Goal: Check status: Check status

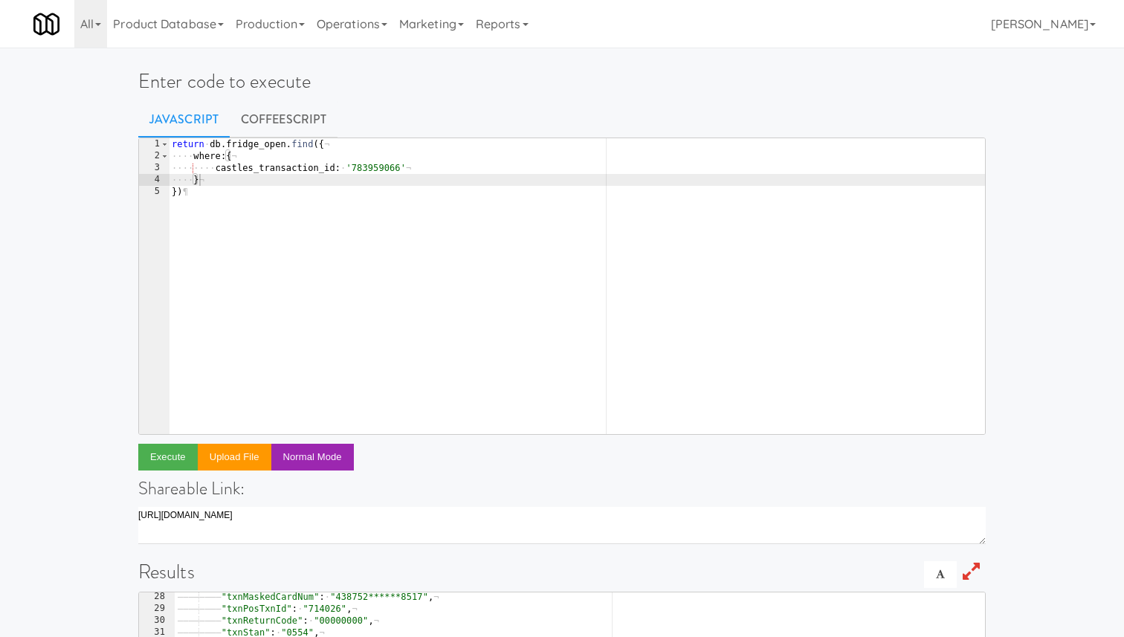
scroll to position [323, 0]
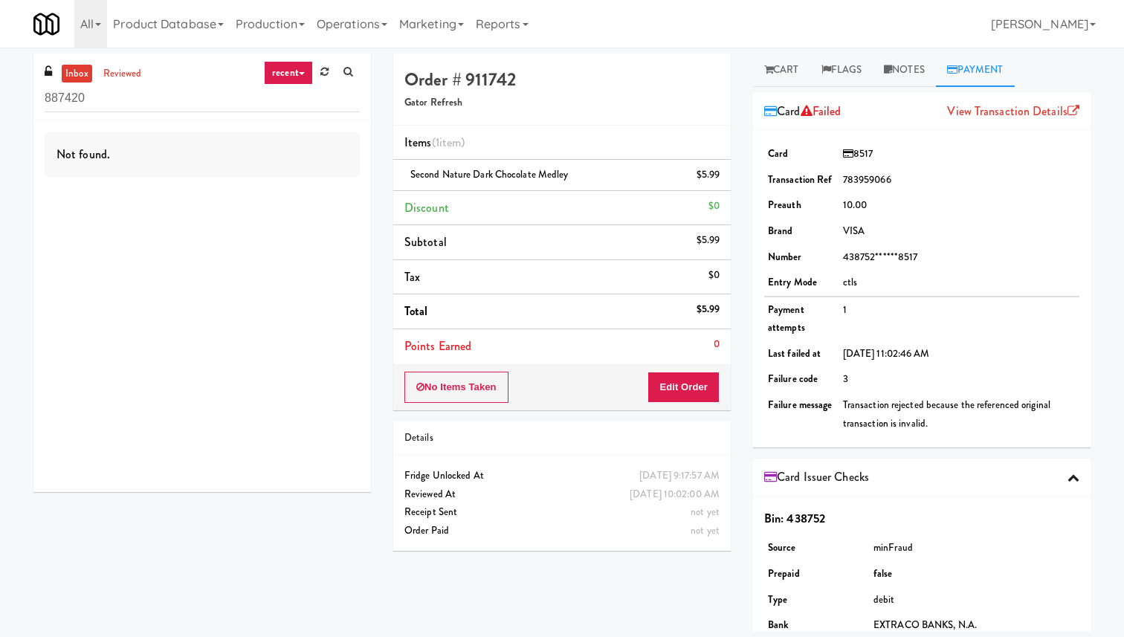
click at [453, 86] on h4 "Order # 911742" at bounding box center [562, 79] width 315 height 19
click at [367, 28] on link "Operations" at bounding box center [352, 24] width 83 height 48
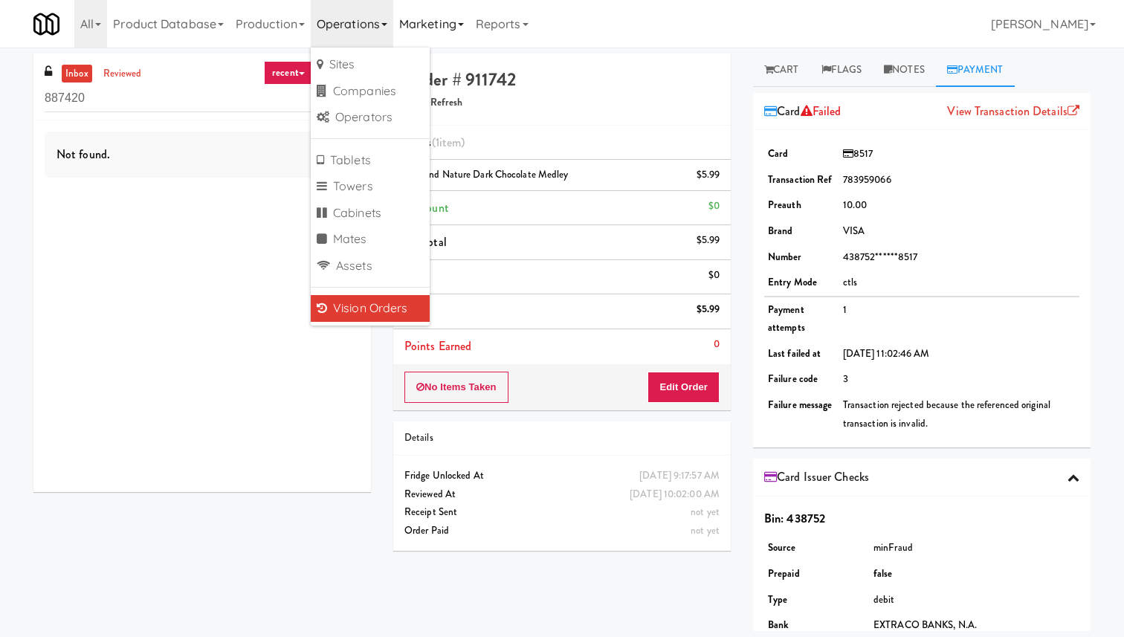
click at [422, 31] on link "Marketing" at bounding box center [431, 24] width 77 height 48
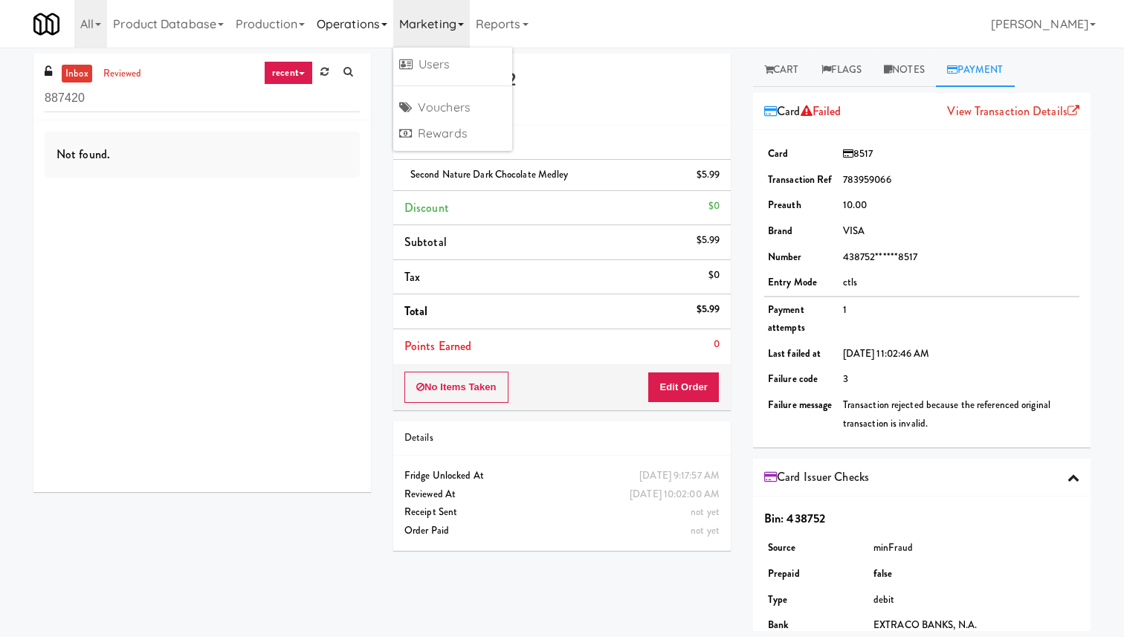
click at [379, 30] on link "Operations" at bounding box center [352, 24] width 83 height 48
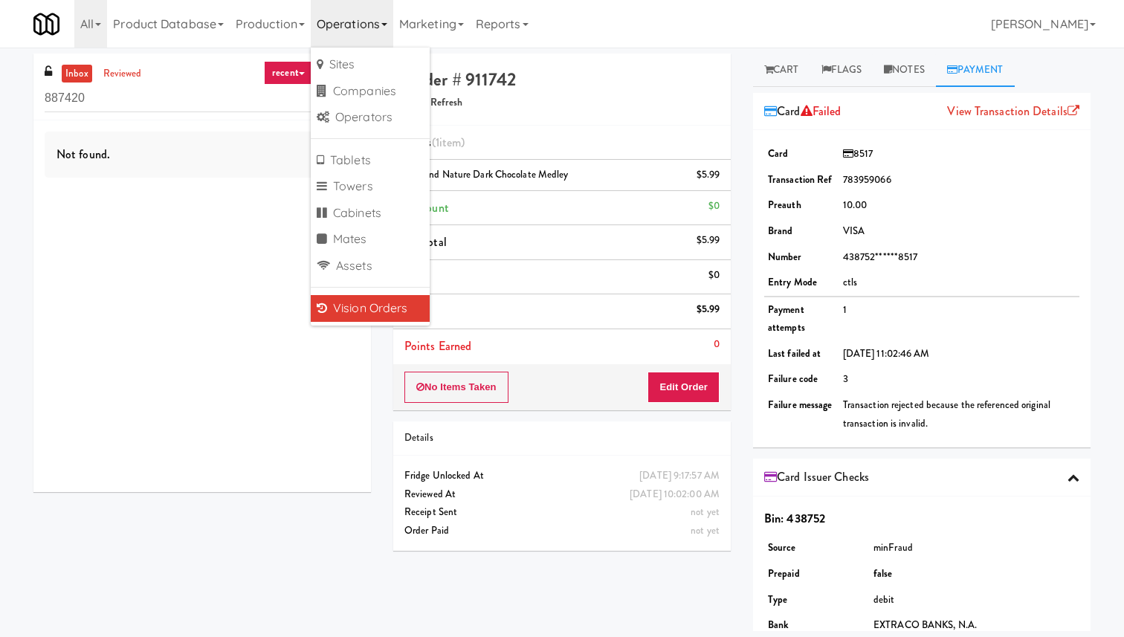
click at [371, 314] on link "Vision Orders" at bounding box center [370, 308] width 119 height 27
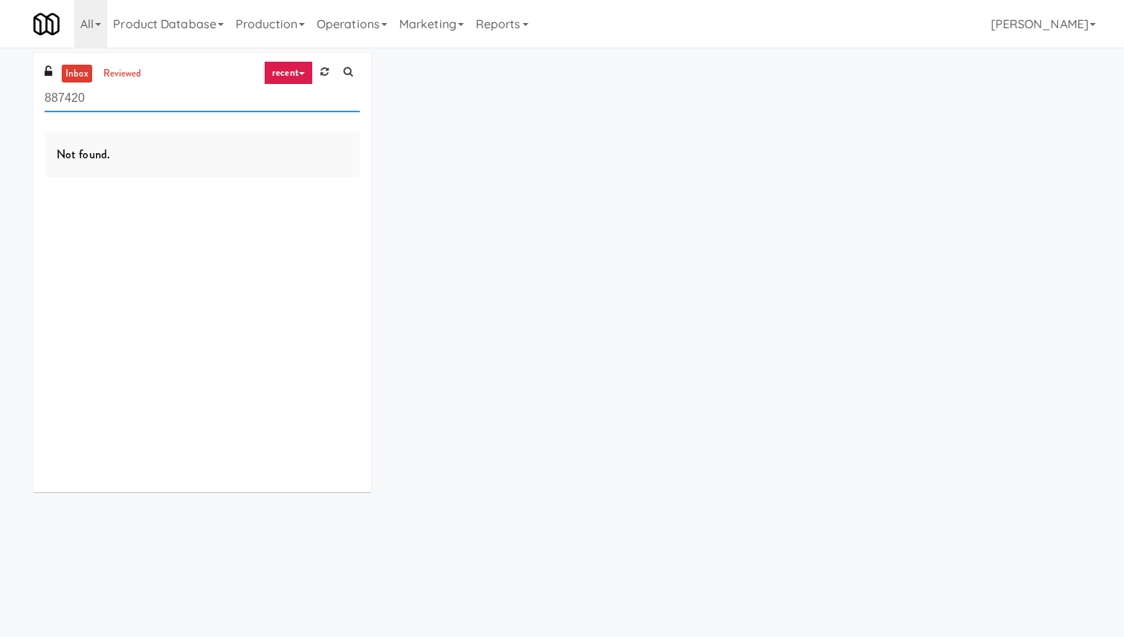
drag, startPoint x: 108, startPoint y: 95, endPoint x: 88, endPoint y: 79, distance: 25.9
click at [74, 90] on input "887420" at bounding box center [202, 99] width 315 height 28
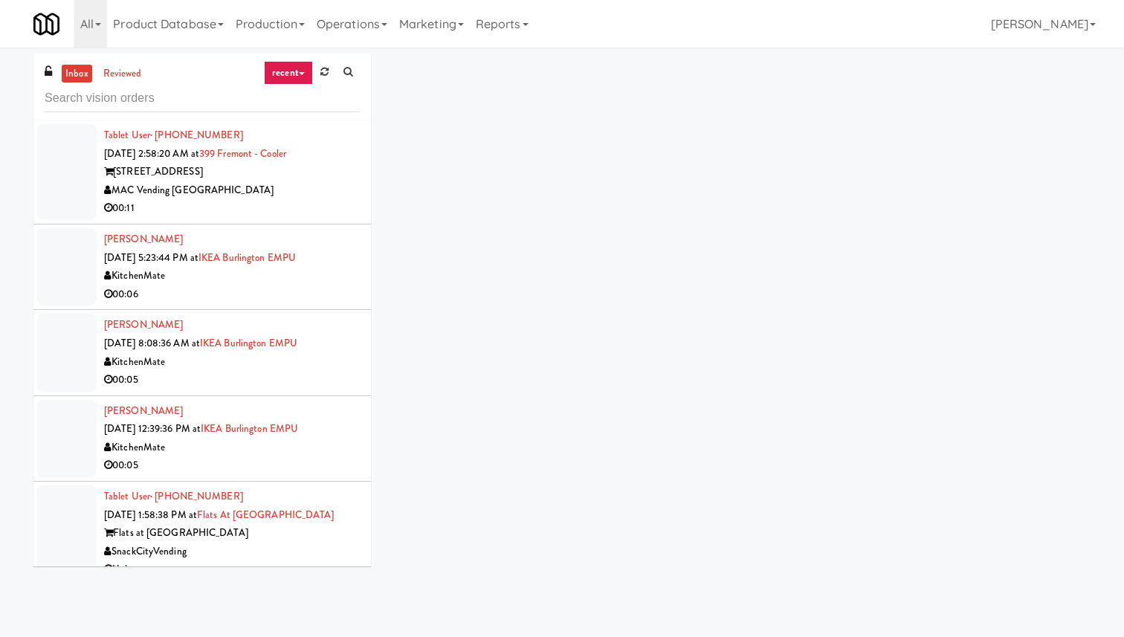
click at [315, 213] on div "00:11" at bounding box center [232, 208] width 256 height 19
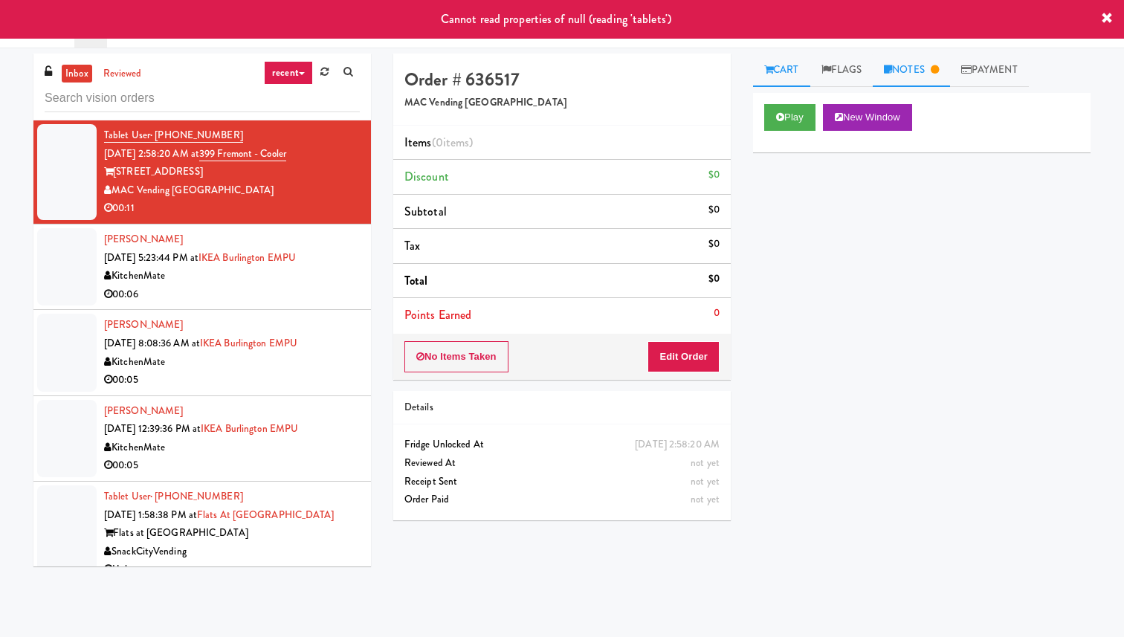
click at [918, 57] on link "Notes" at bounding box center [911, 70] width 77 height 33
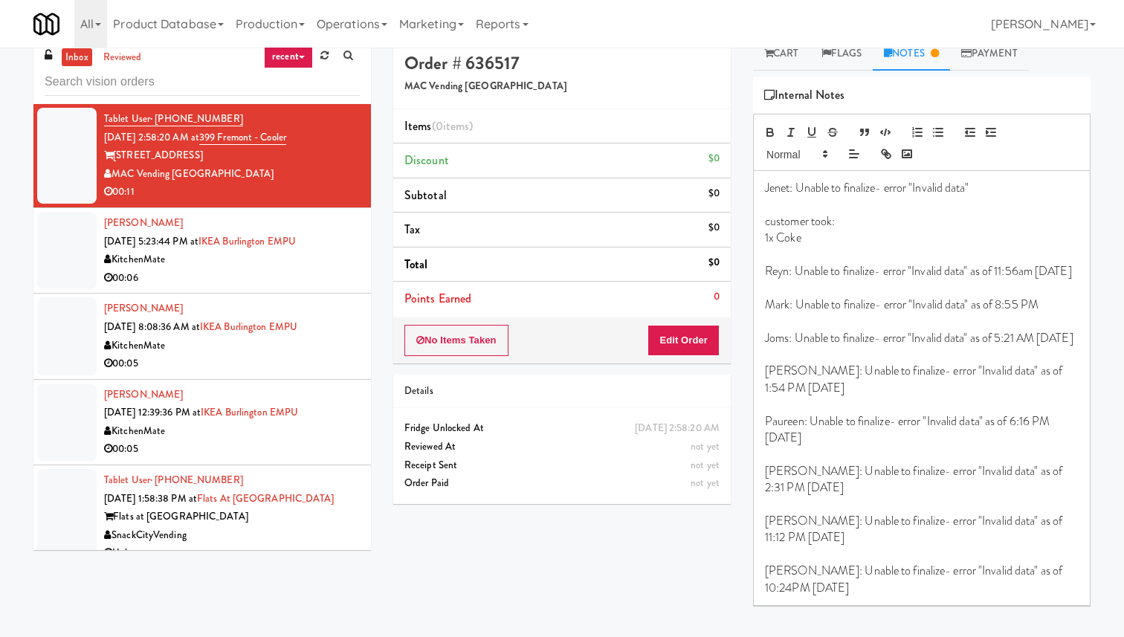
scroll to position [1, 0]
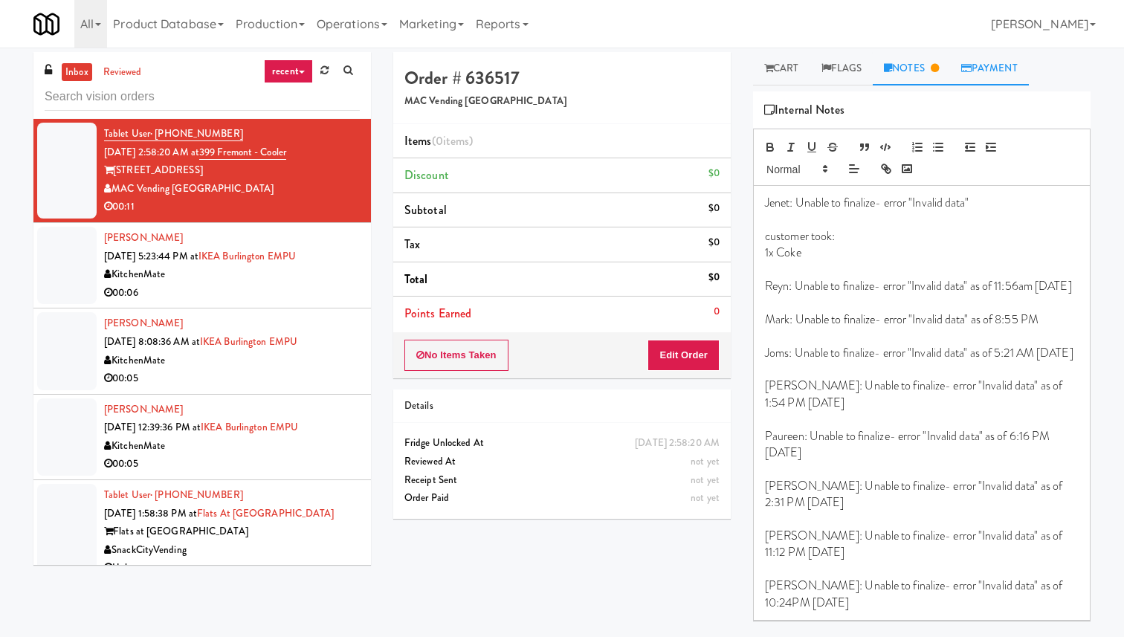
click at [999, 65] on link "Payment" at bounding box center [989, 68] width 79 height 33
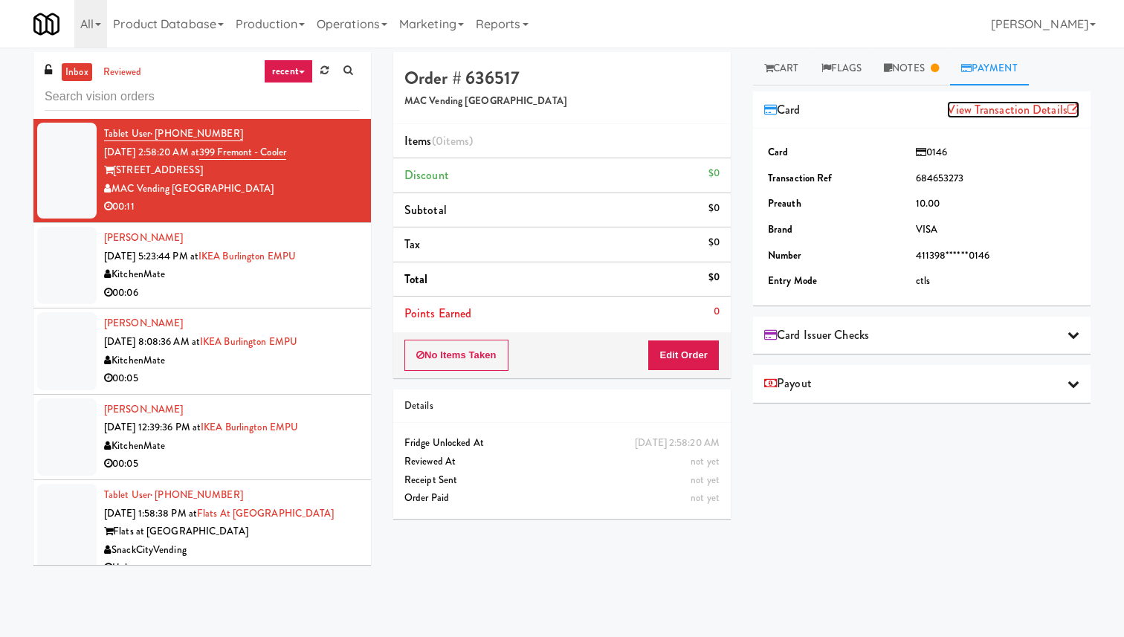
click at [1037, 109] on link "View Transaction Details" at bounding box center [1013, 109] width 132 height 17
